Goal: Task Accomplishment & Management: Manage account settings

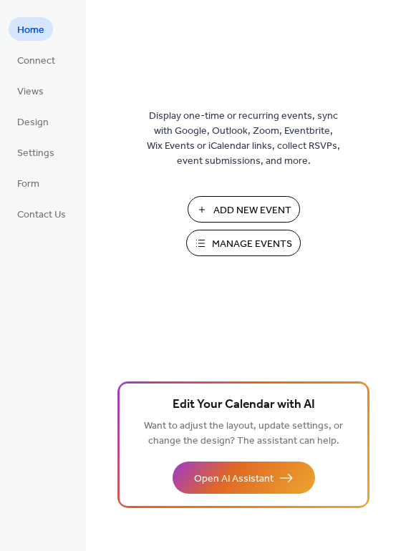
click at [266, 245] on span "Manage Events" at bounding box center [252, 244] width 80 height 15
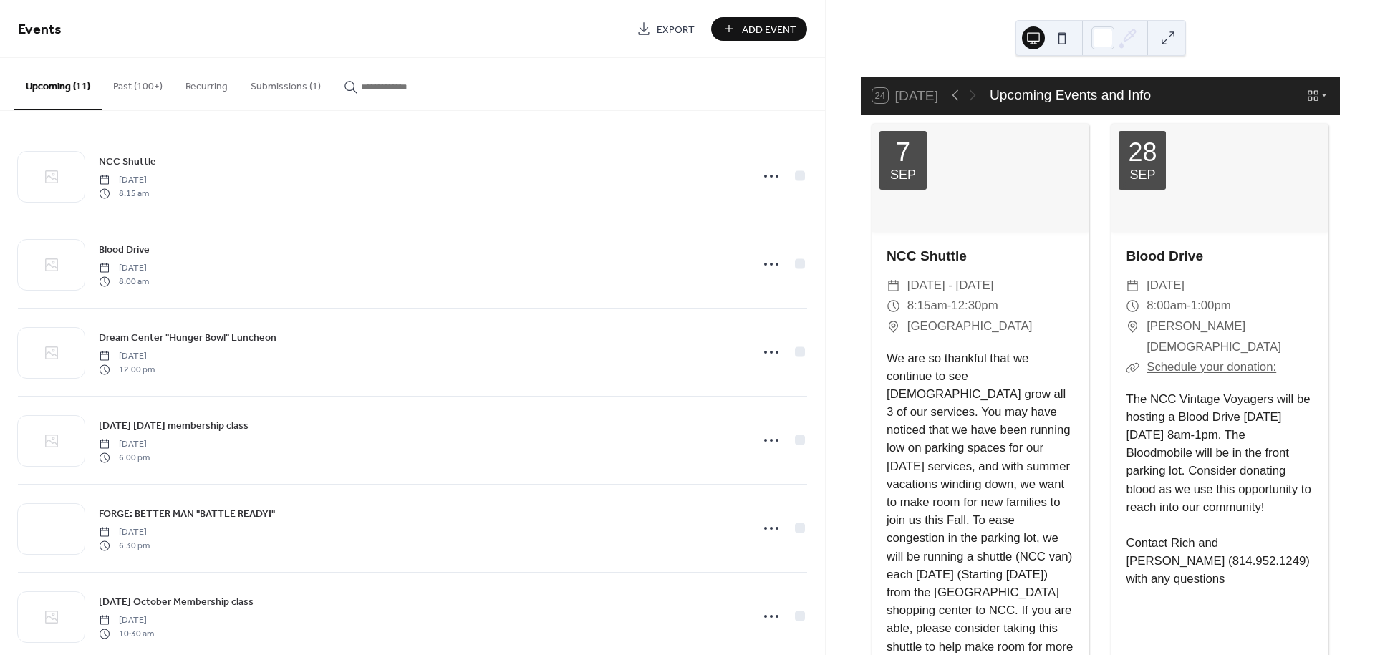
click at [274, 77] on button "Submissions (1)" at bounding box center [285, 83] width 93 height 51
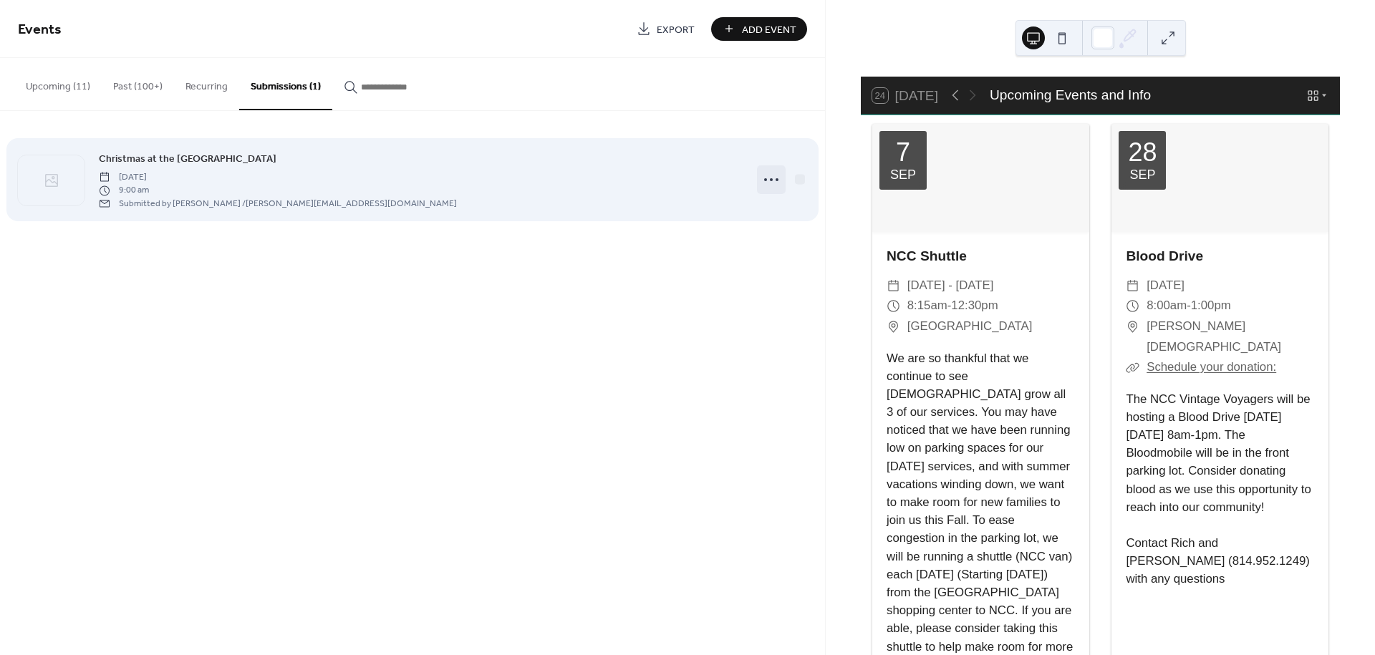
click at [775, 180] on icon at bounding box center [771, 179] width 23 height 23
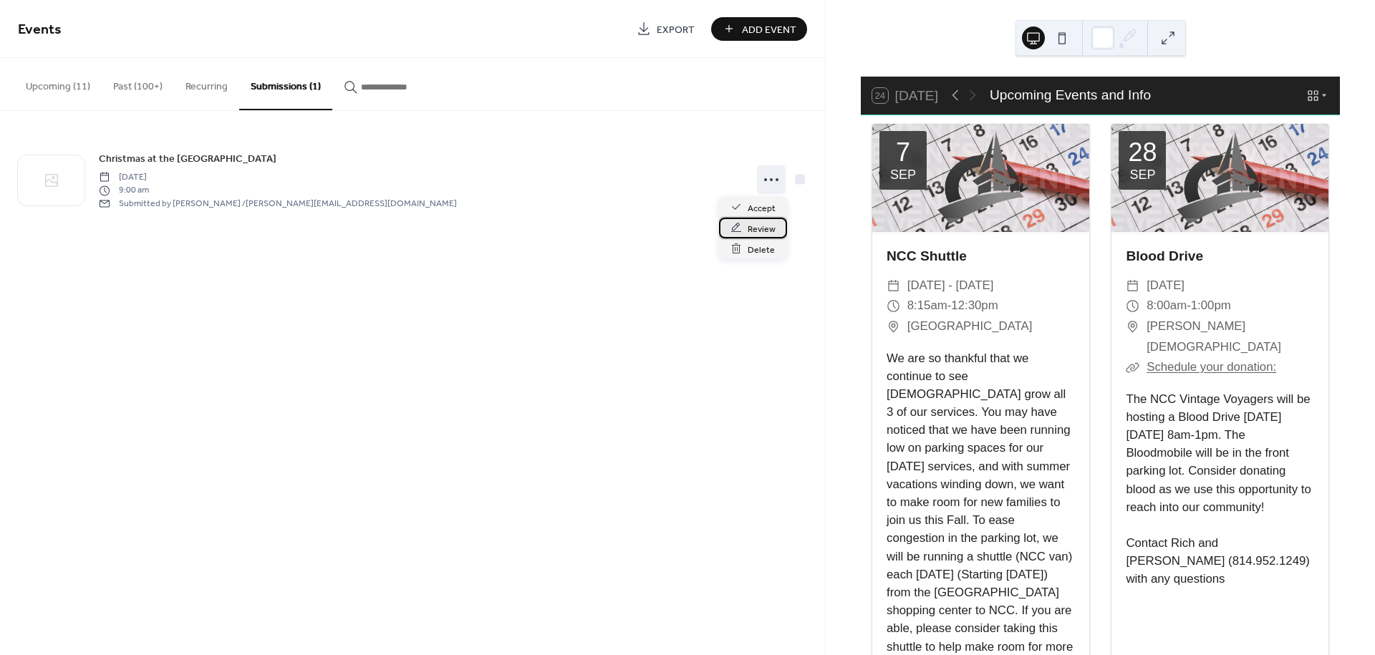
click at [754, 223] on span "Review" at bounding box center [761, 228] width 28 height 15
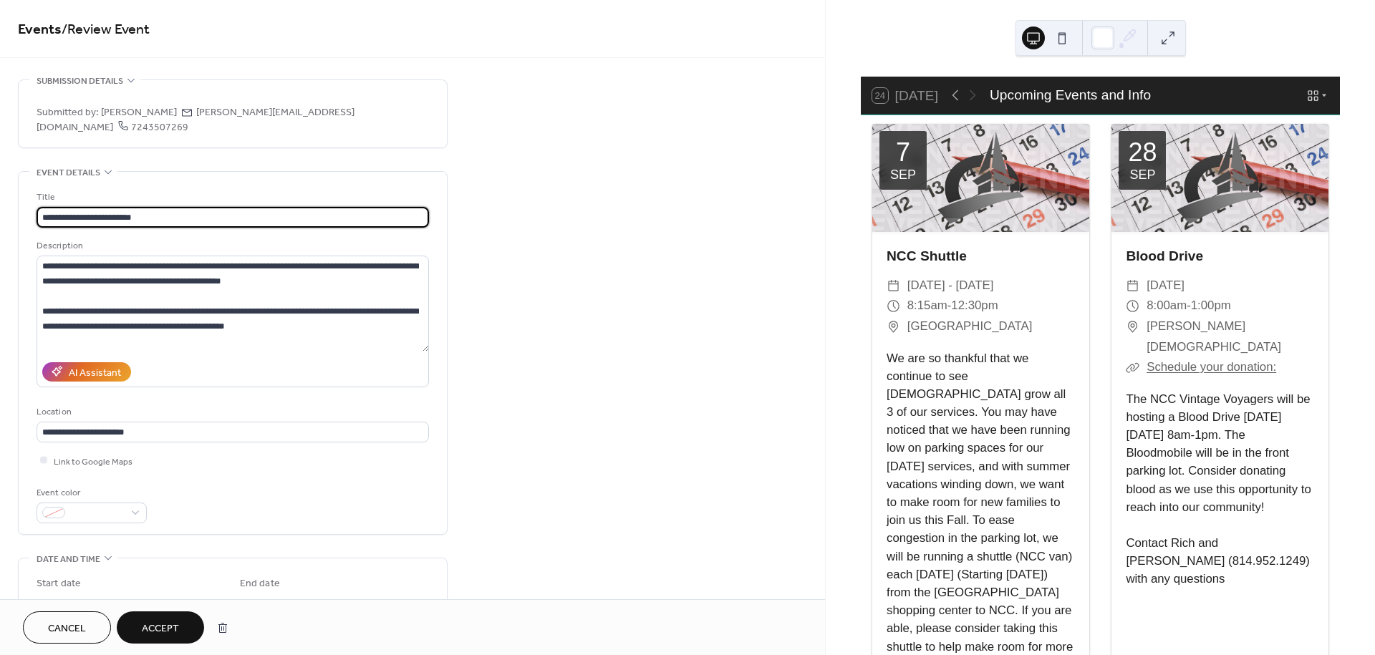
click at [155, 632] on span "Accept" at bounding box center [160, 628] width 37 height 15
